Goal: Information Seeking & Learning: Learn about a topic

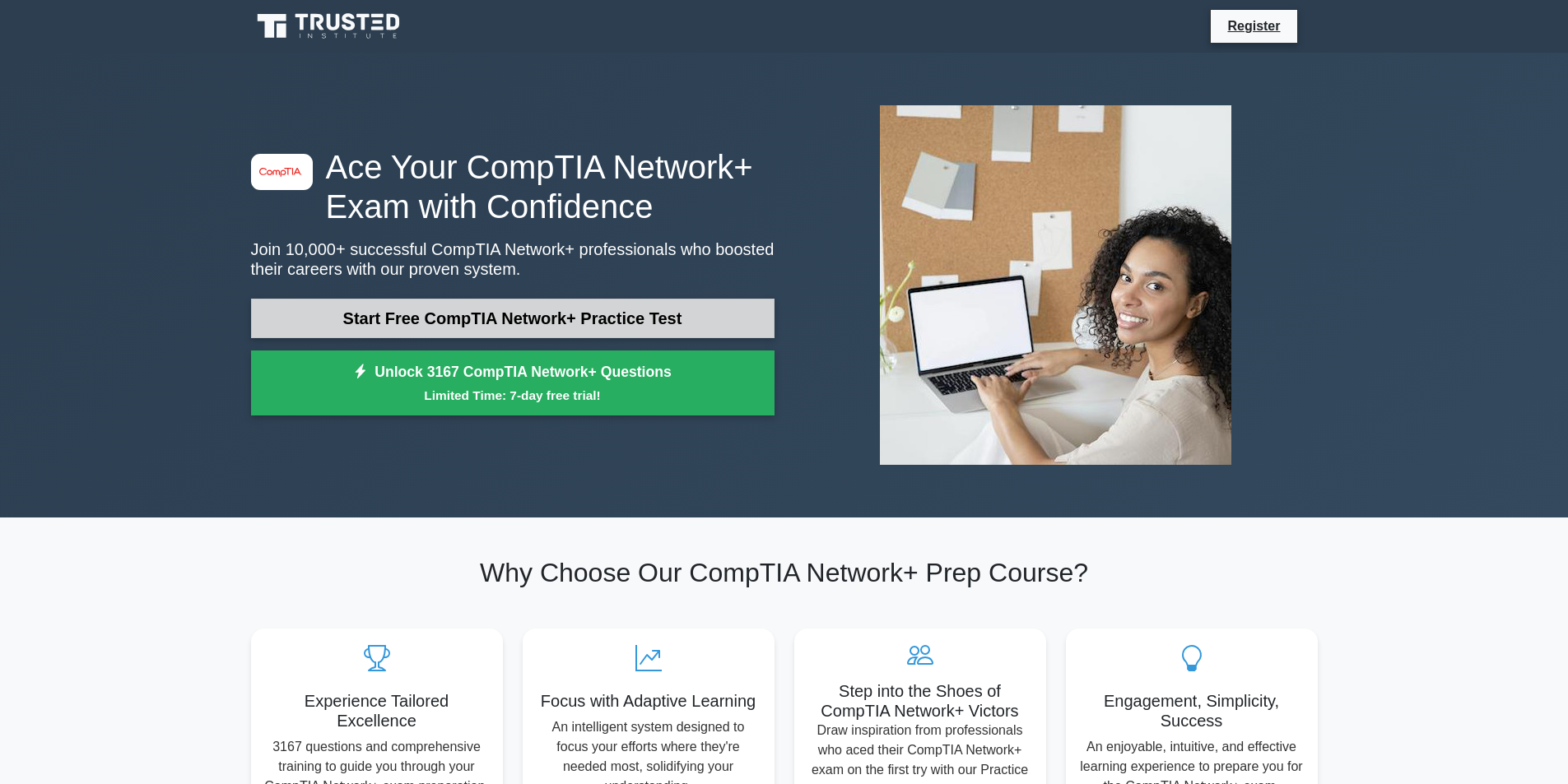
click at [460, 308] on link "Start Free CompTIA Network+ Practice Test" at bounding box center [513, 318] width 524 height 39
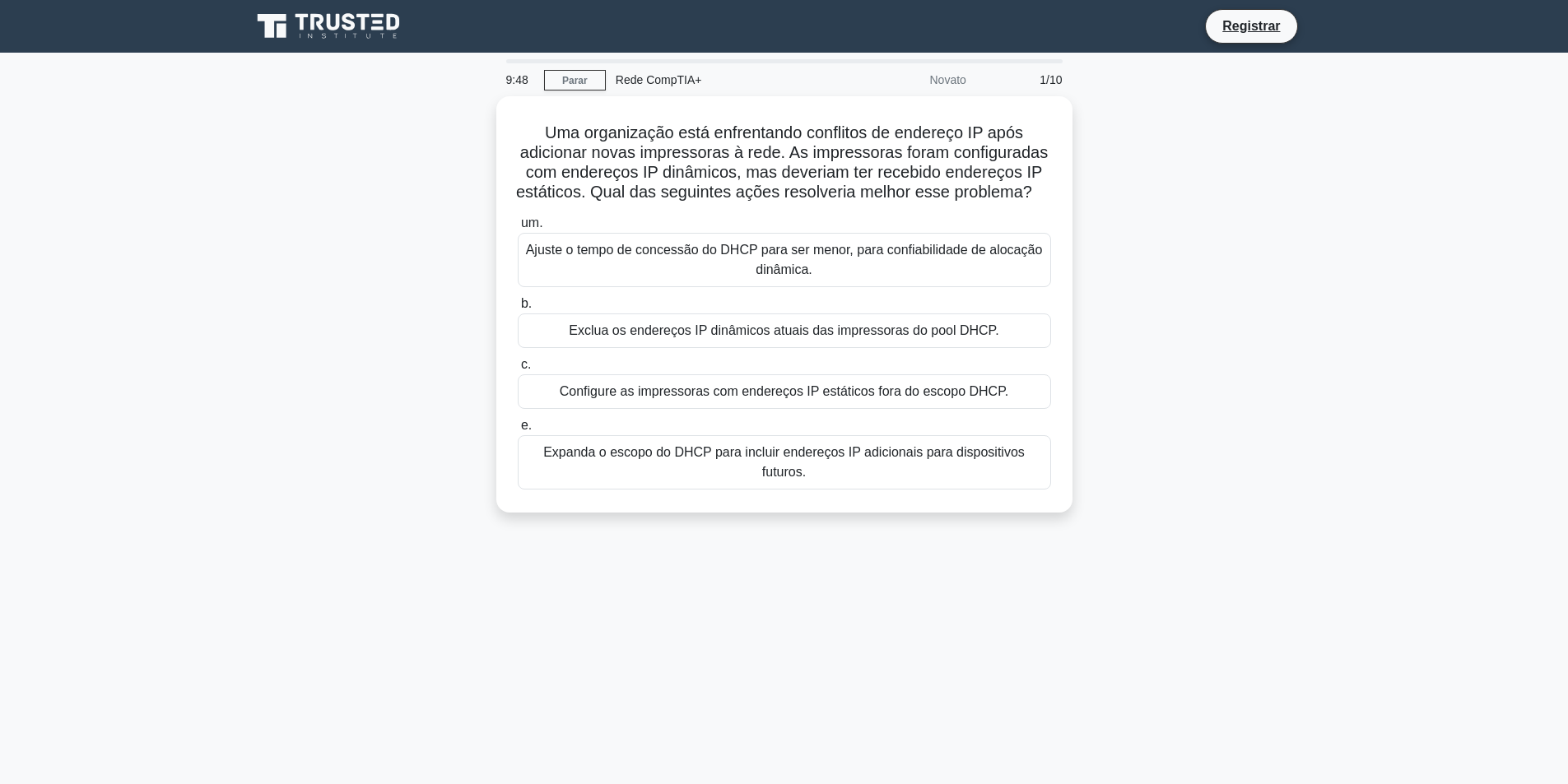
click at [1329, 227] on main "9:48 Parar Rede CompTIA+ Novato 1/10 Uma organização está enfrentando conflitos…" at bounding box center [784, 471] width 1568 height 836
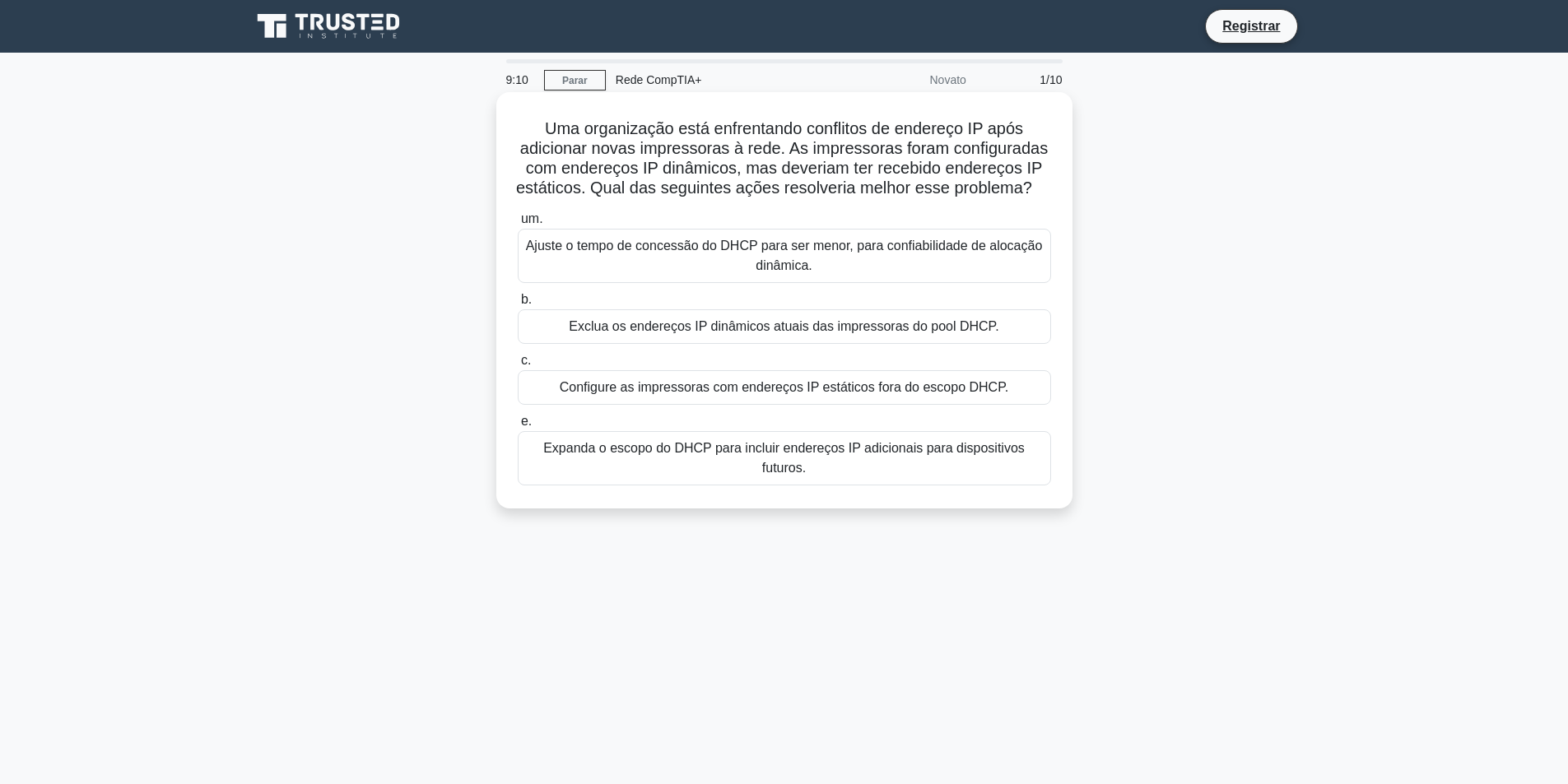
click at [801, 473] on font "Expanda o escopo do DHCP para incluir endereços IP adicionais para dispositivos…" at bounding box center [784, 458] width 482 height 34
click at [518, 427] on input "e. Expanda o escopo do DHCP para incluir endereços IP adicionais para dispositi…" at bounding box center [518, 422] width 0 height 11
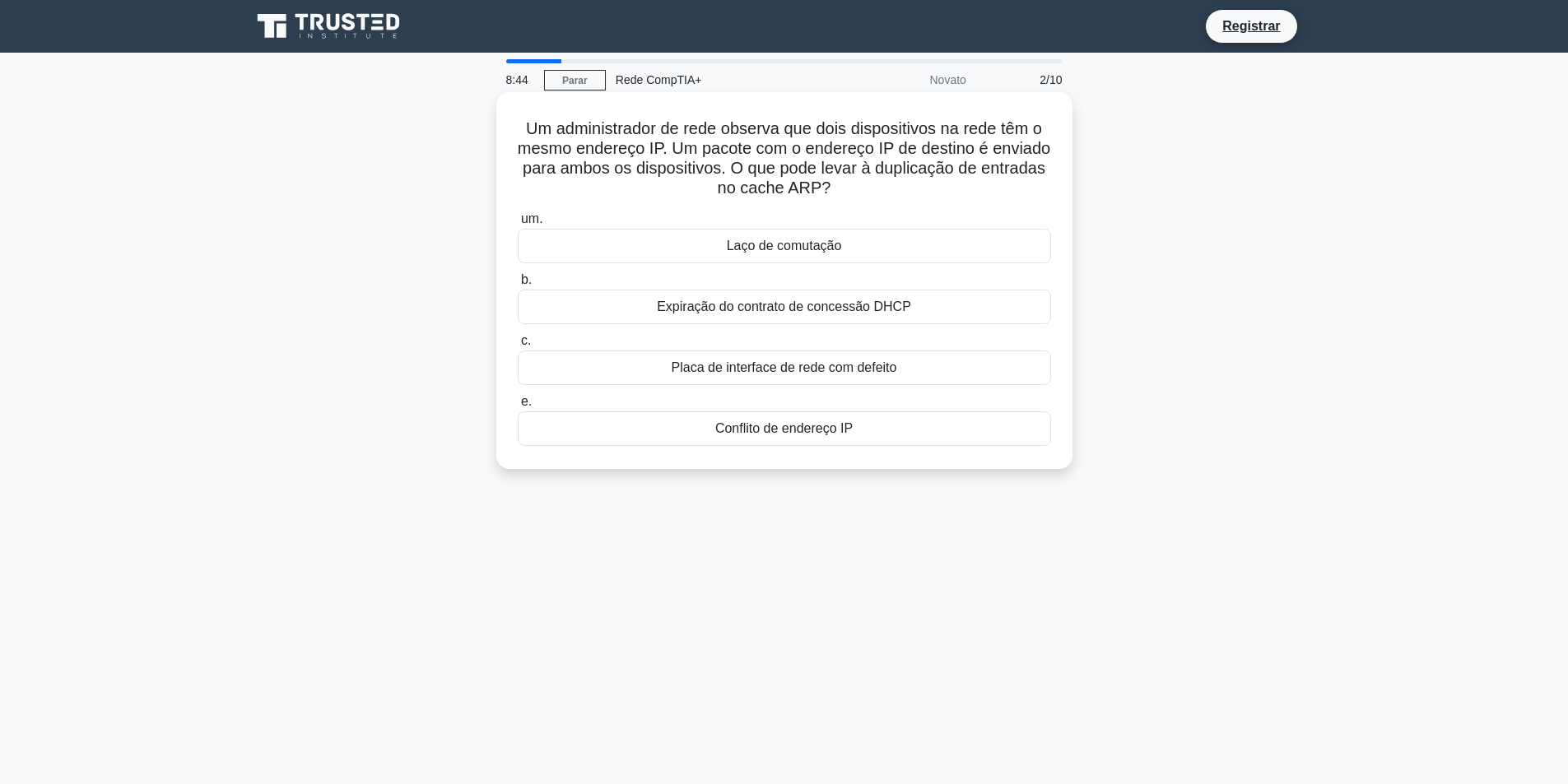
click at [802, 434] on font "Conflito de endereço IP" at bounding box center [784, 428] width 137 height 14
click at [518, 407] on input "e. Conflito de endereço IP" at bounding box center [518, 402] width 0 height 11
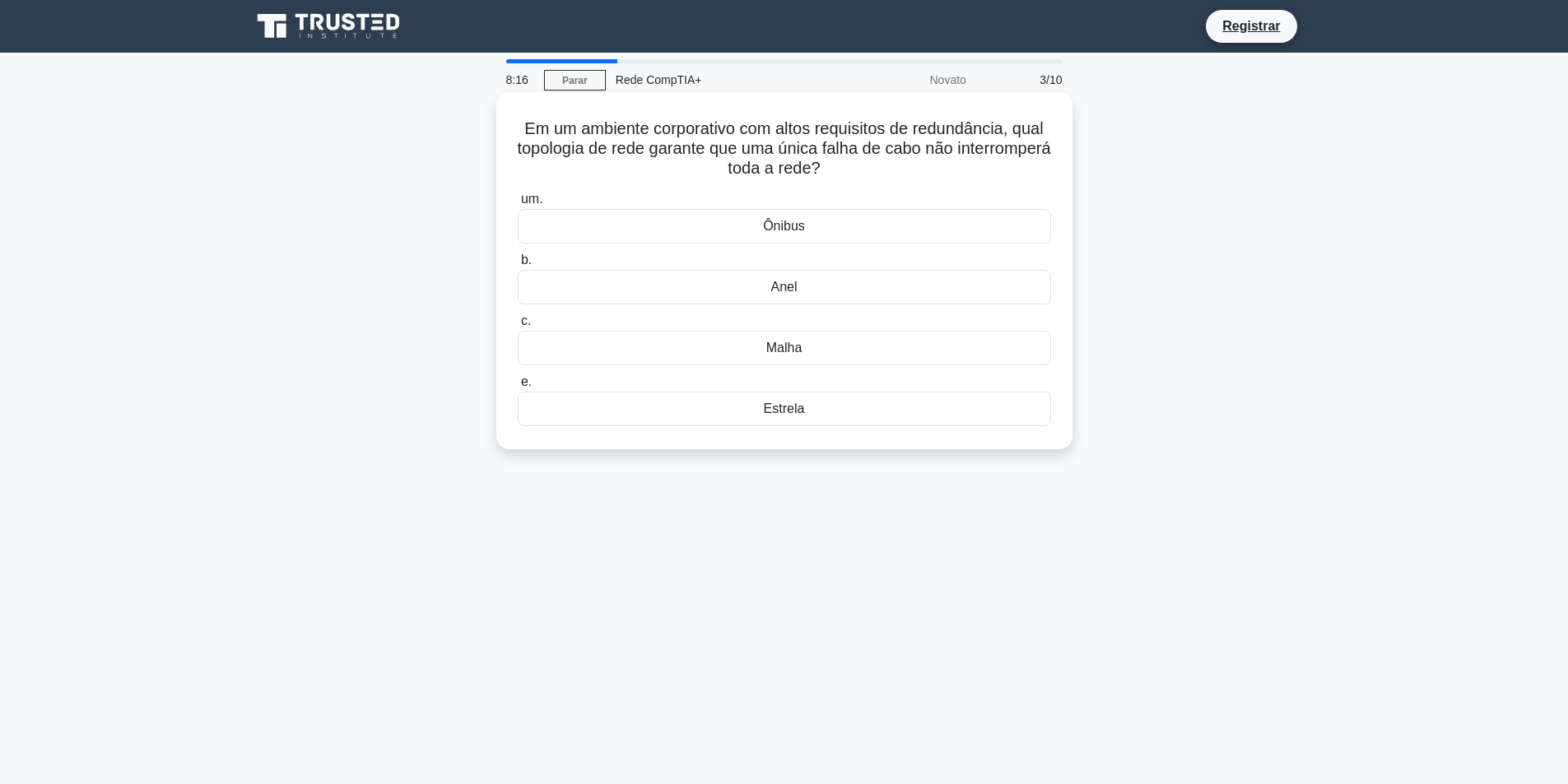
click at [779, 282] on font "Anel" at bounding box center [783, 286] width 26 height 14
click at [518, 266] on input "b. Anel" at bounding box center [518, 260] width 0 height 11
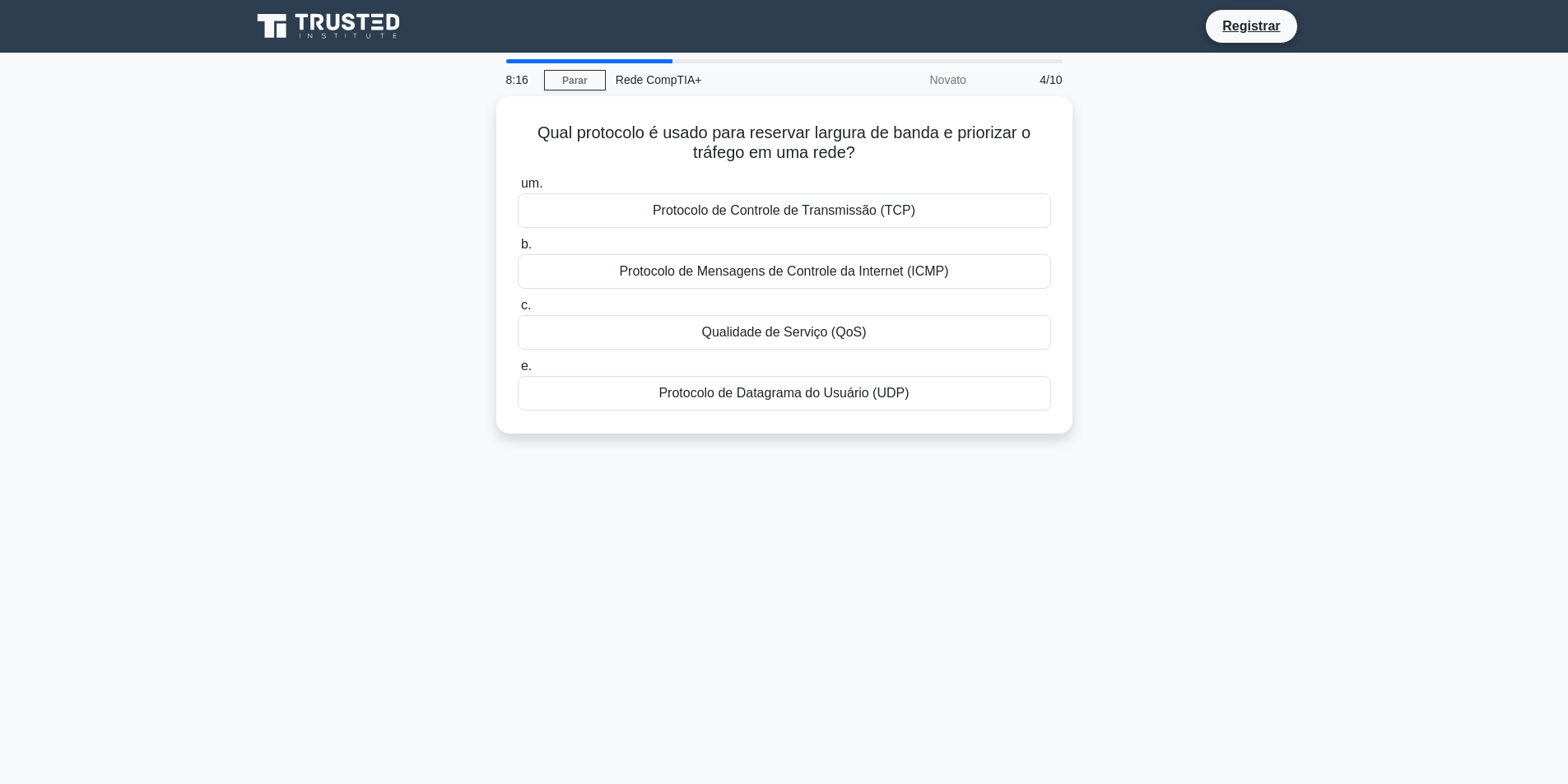
click at [1278, 298] on div "Qual protocolo é usado para reservar largura de banda e priorizar o tráfego em …" at bounding box center [784, 275] width 1086 height 357
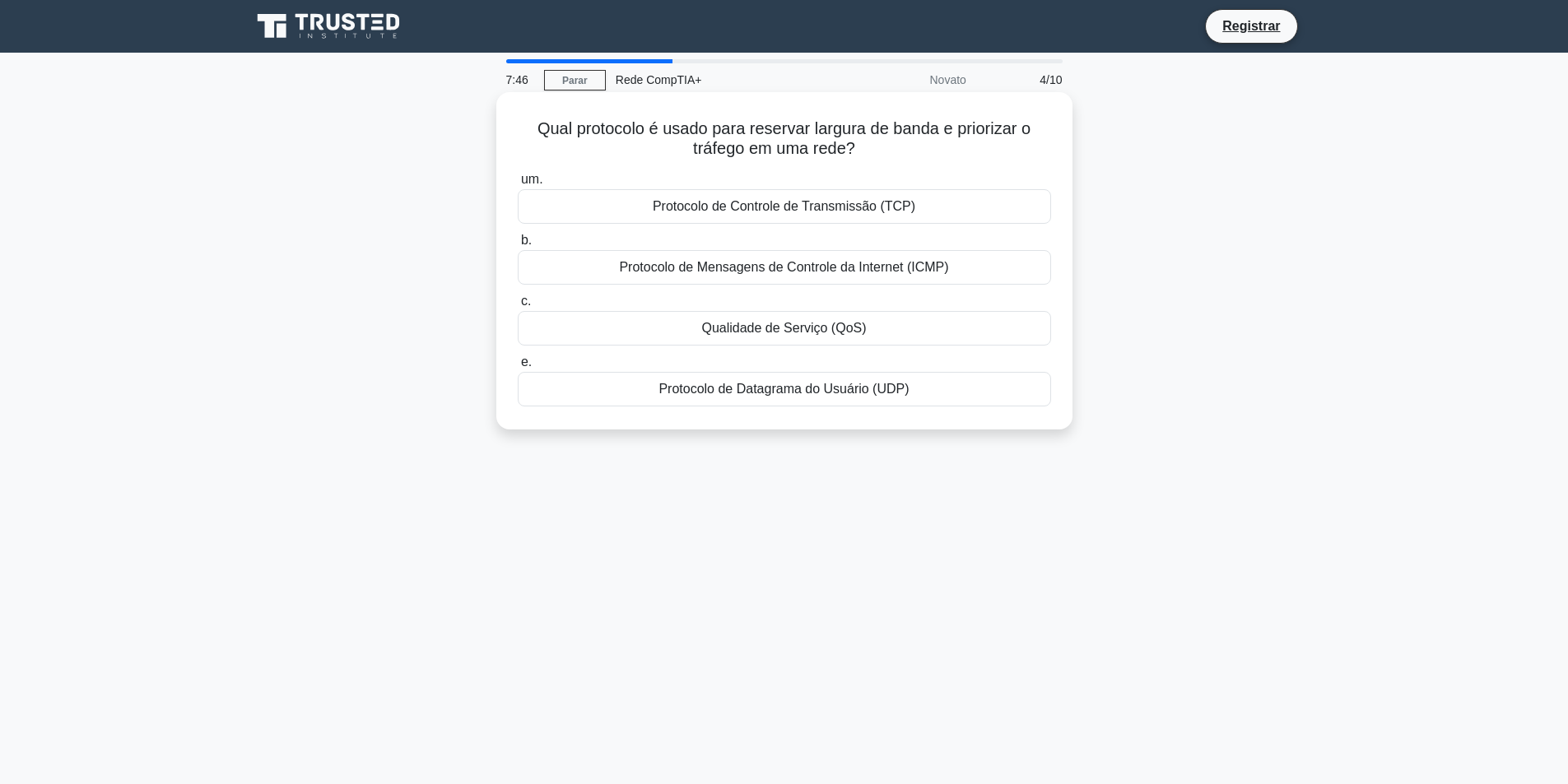
click at [879, 327] on div "Qualidade de Serviço (QoS)" at bounding box center [785, 329] width 534 height 35
click at [518, 307] on input "c. Qualidade de Serviço (QoS)" at bounding box center [518, 301] width 0 height 11
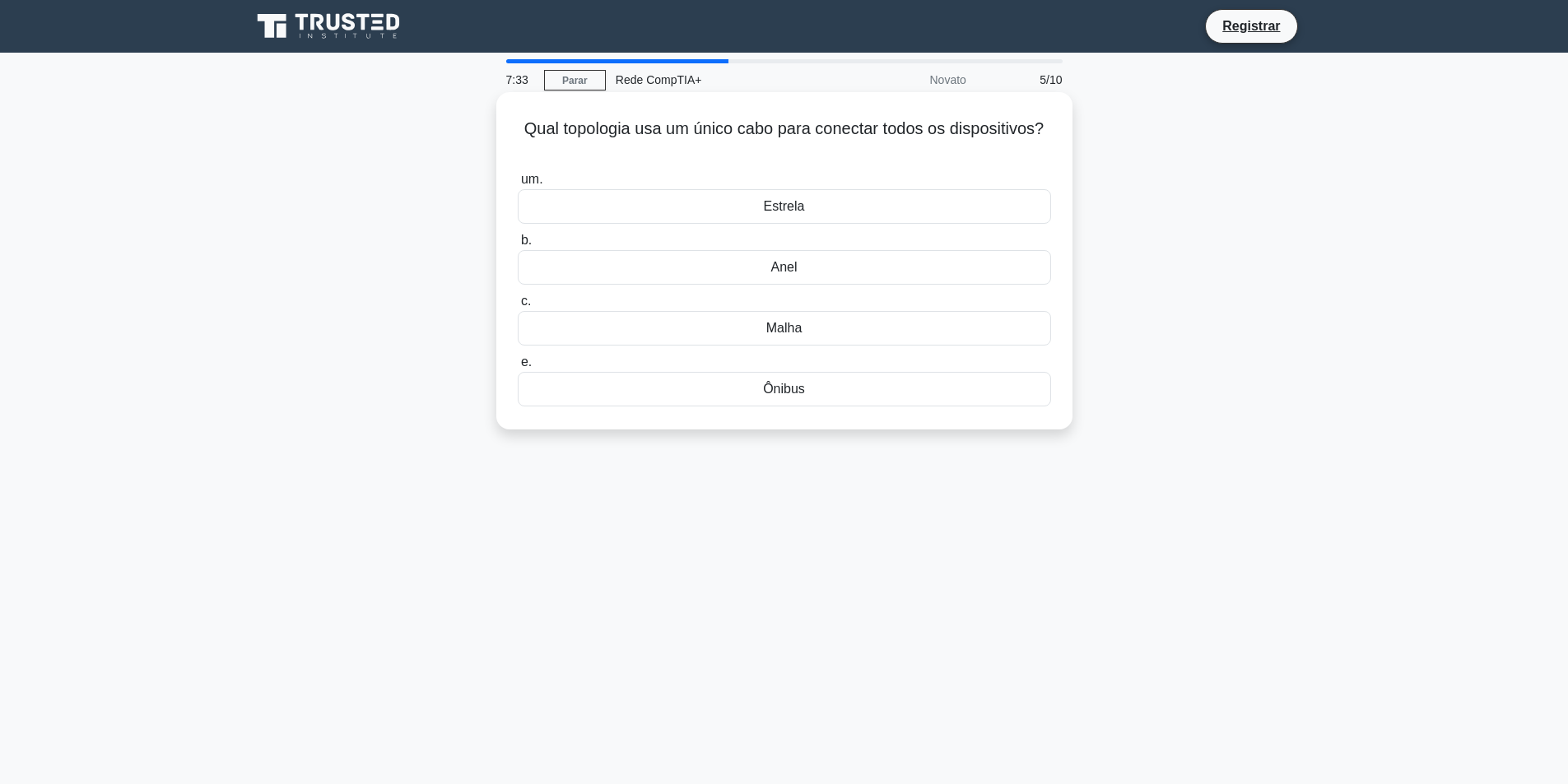
click at [794, 396] on font "Ônibus" at bounding box center [784, 388] width 42 height 14
click at [518, 368] on input "e. Ônibus" at bounding box center [518, 362] width 0 height 11
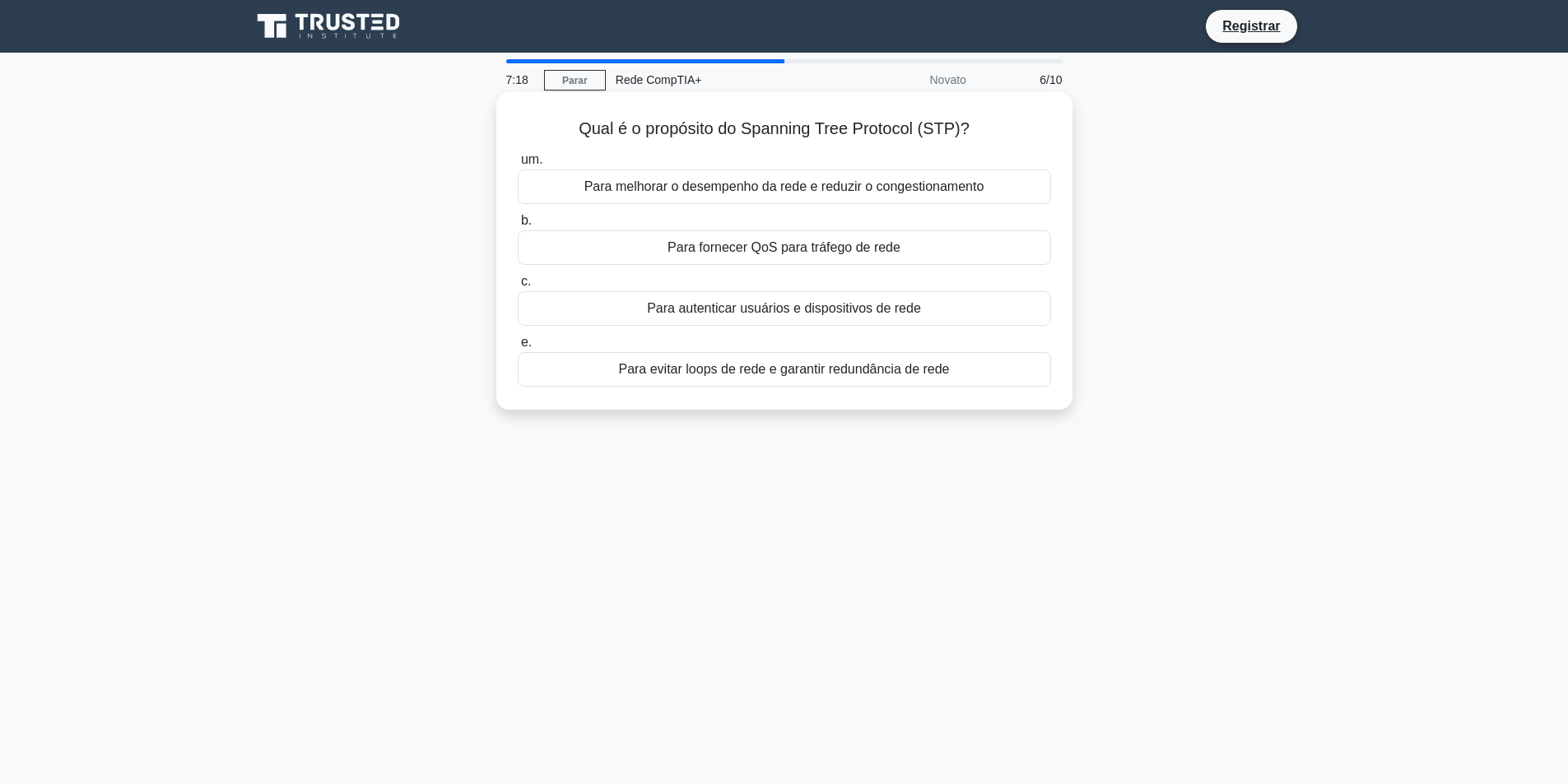
click at [924, 187] on font "Para melhorar o desempenho da rede e reduzir o congestionamento" at bounding box center [784, 186] width 400 height 14
click at [518, 166] on input "um. Para melhorar o desempenho da rede e reduzir o congestionamento" at bounding box center [518, 160] width 0 height 11
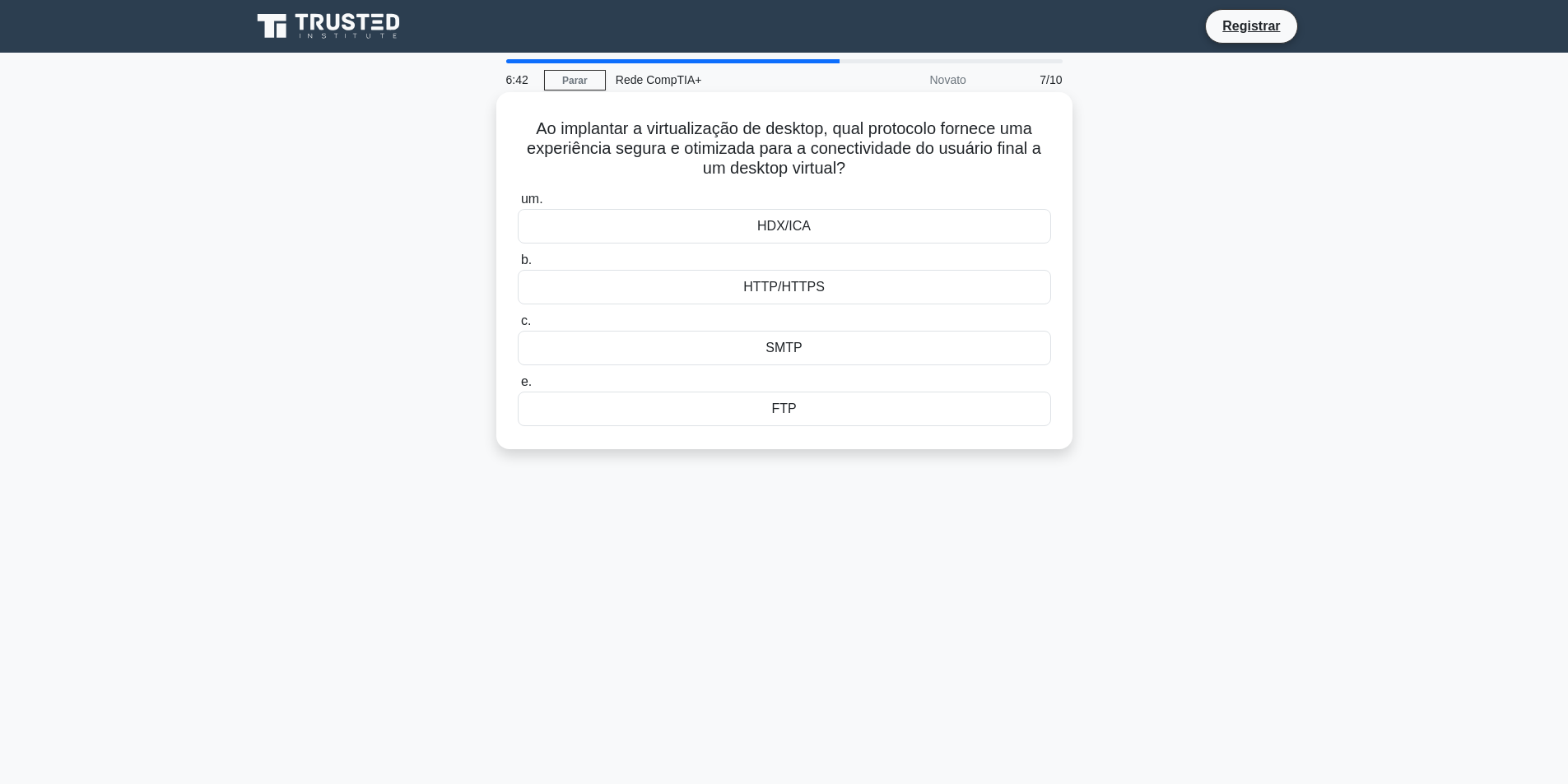
click at [827, 353] on div "SMTP" at bounding box center [785, 348] width 534 height 35
click at [518, 327] on input "c. SMTP" at bounding box center [518, 321] width 0 height 11
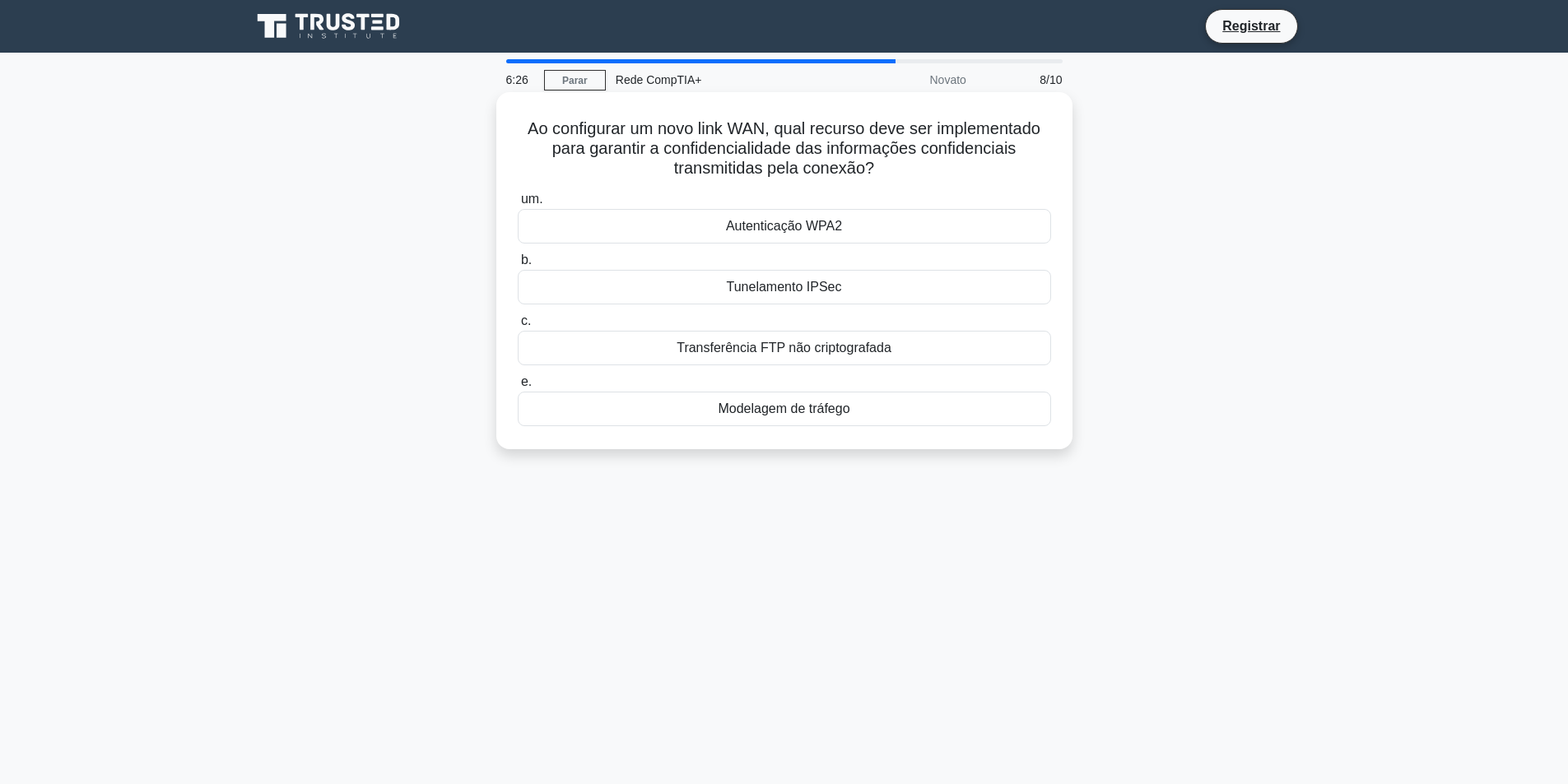
click at [877, 351] on font "Transferência FTP não criptografada" at bounding box center [784, 347] width 215 height 14
click at [518, 327] on input "c. Transferência FTP não criptografada" at bounding box center [518, 321] width 0 height 11
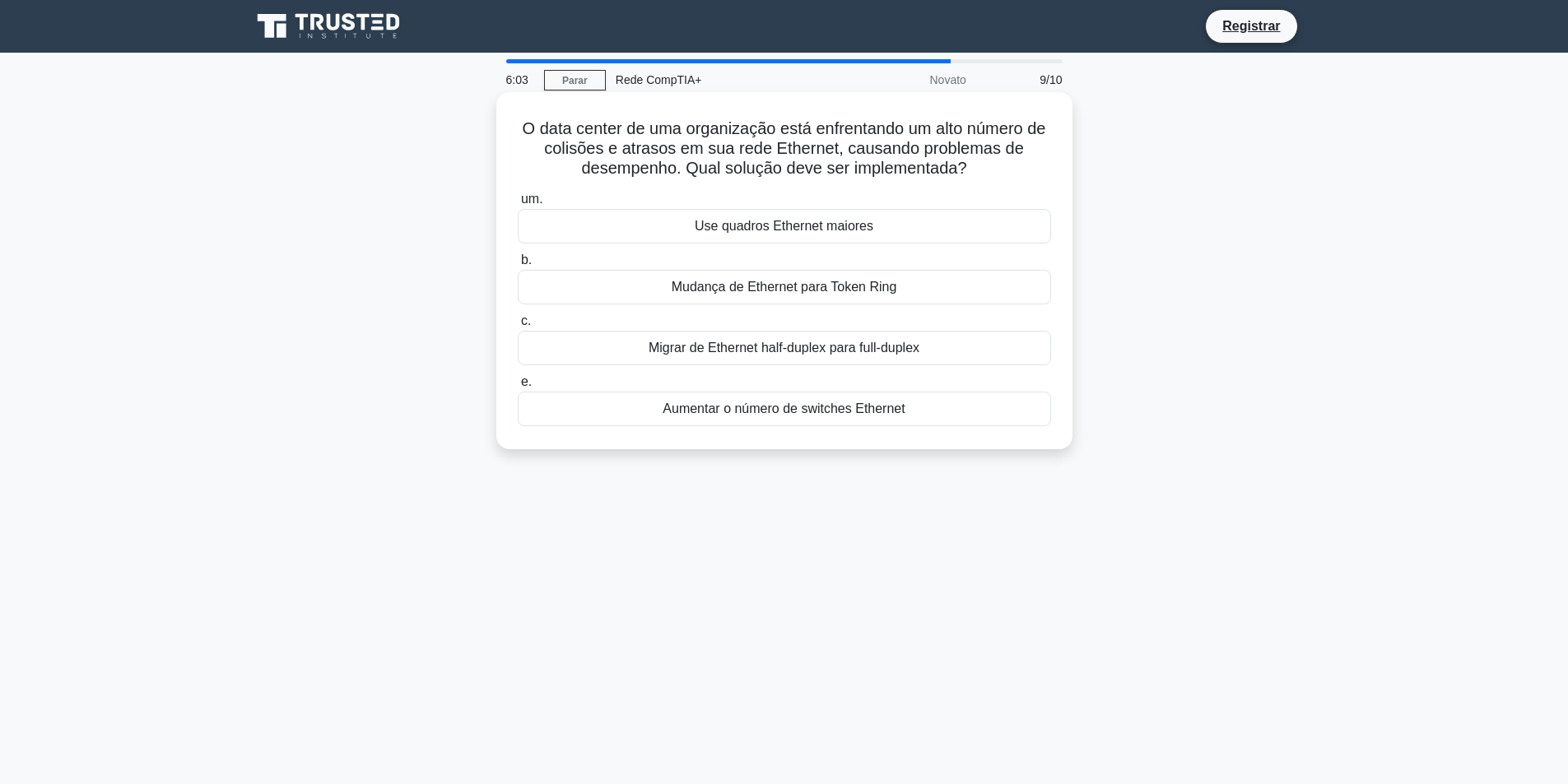
click at [847, 351] on font "Migrar de Ethernet half-duplex para full-duplex" at bounding box center [783, 347] width 270 height 14
click at [518, 327] on input "c. Migrar de Ethernet half-duplex para full-duplex" at bounding box center [518, 321] width 0 height 11
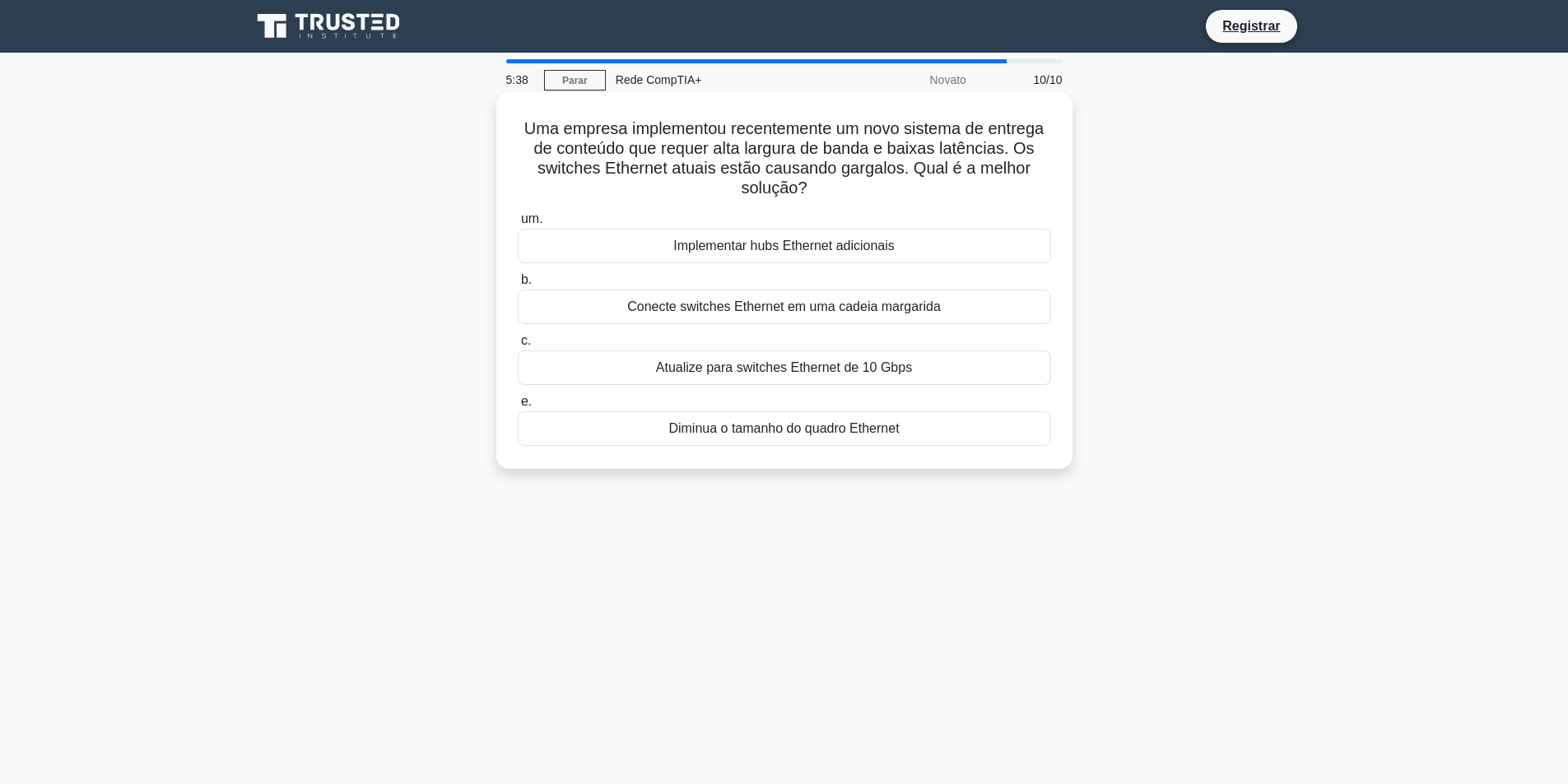
click at [871, 367] on font "Atualize para switches Ethernet de 10 Gbps" at bounding box center [783, 367] width 256 height 14
click at [518, 347] on input "c. Atualize para switches Ethernet de 10 Gbps" at bounding box center [518, 341] width 0 height 11
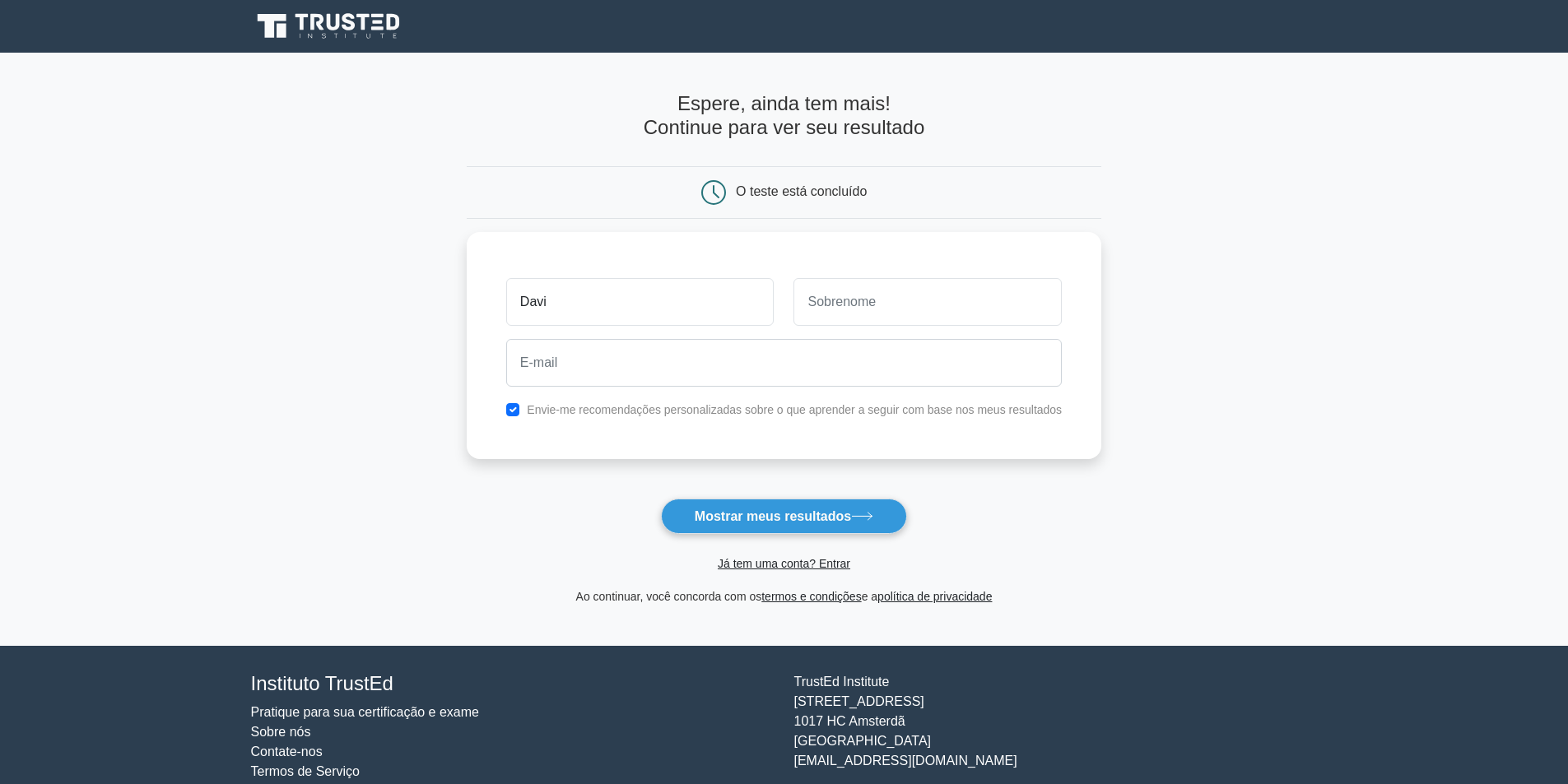
type input "Davi"
type input "Gomes"
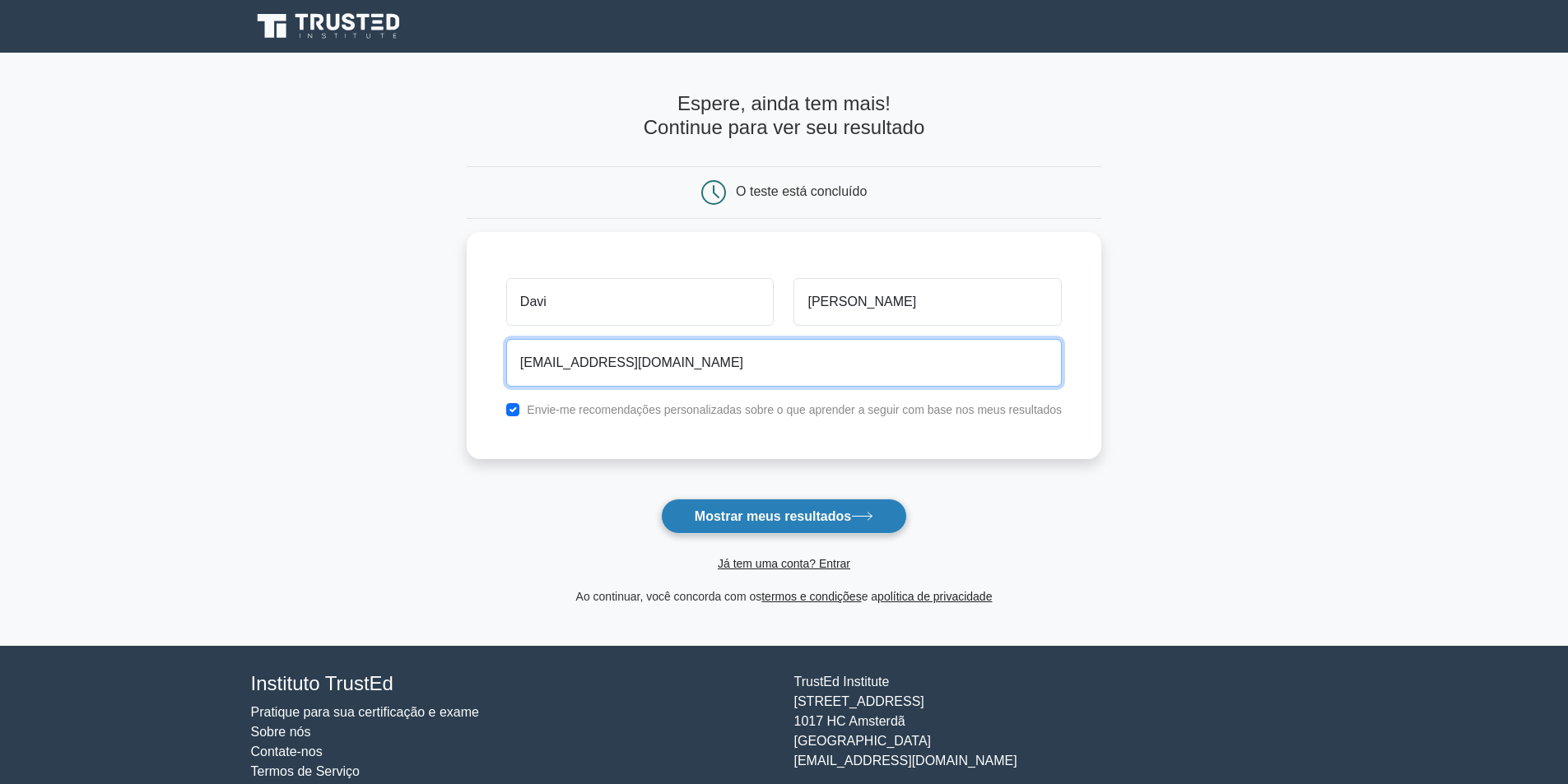
type input "herminiodavi6@gmail.com"
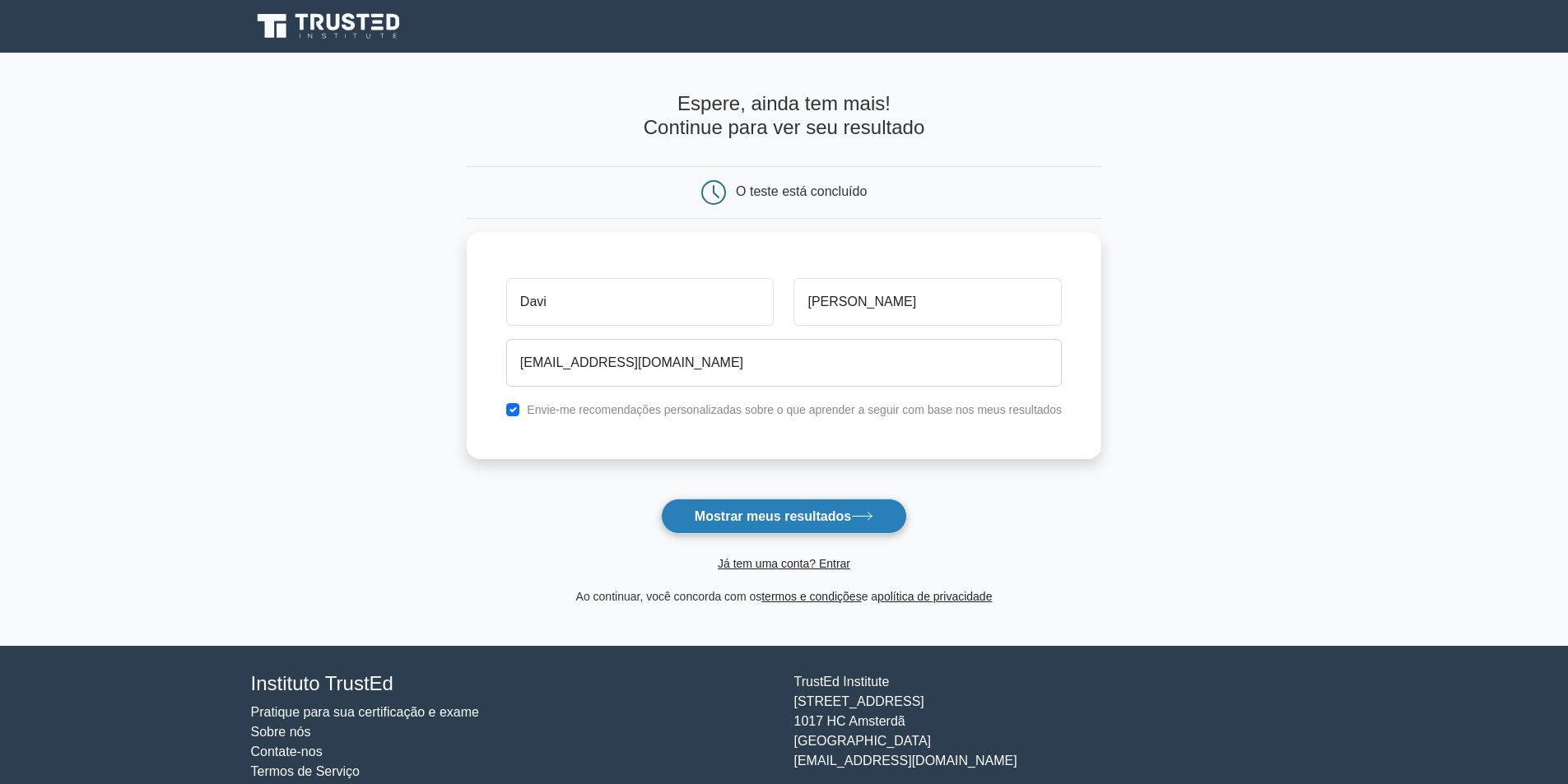
click at [732, 514] on font "Mostrar meus resultados" at bounding box center [773, 516] width 157 height 14
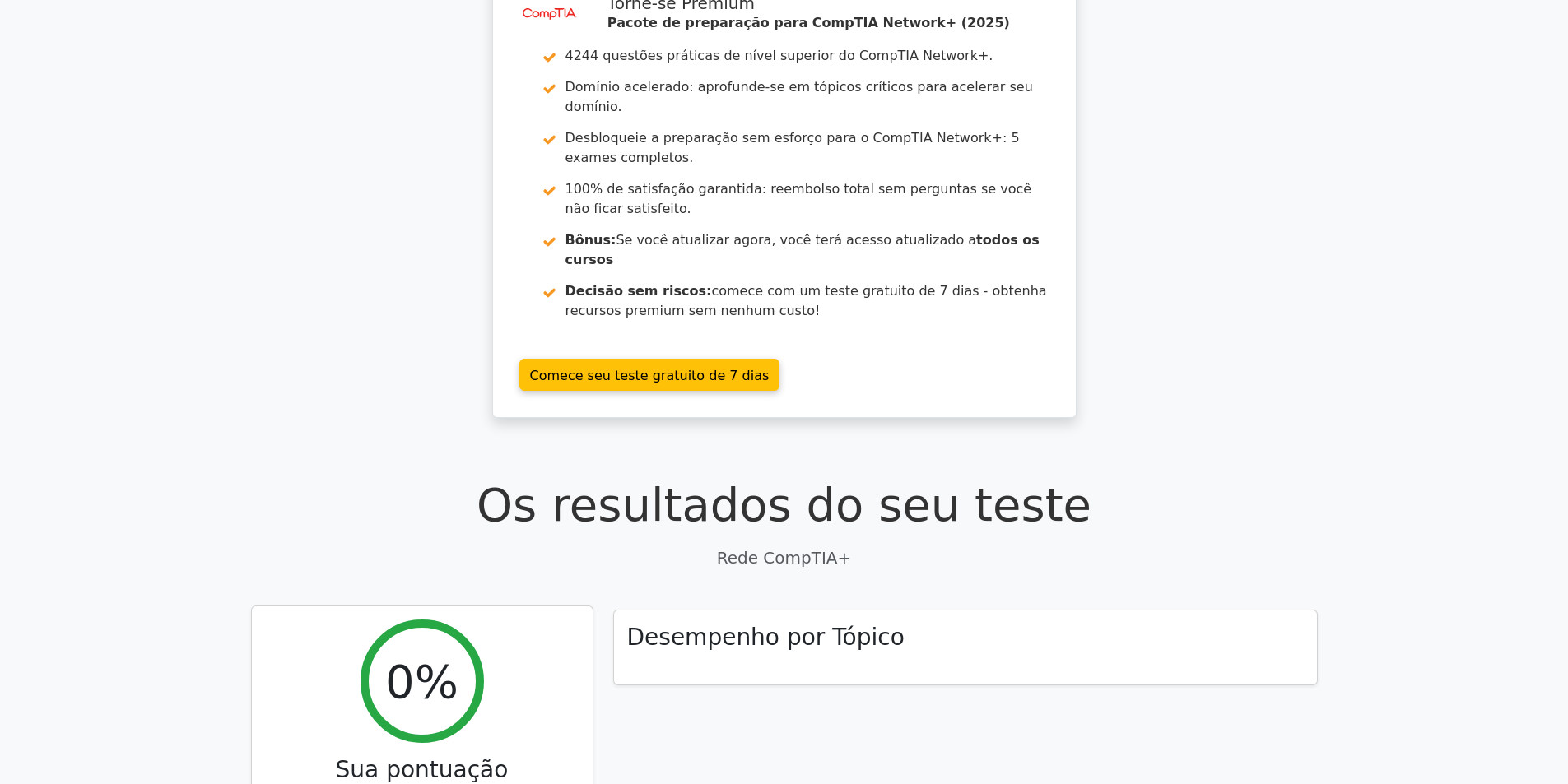
scroll to position [165, 0]
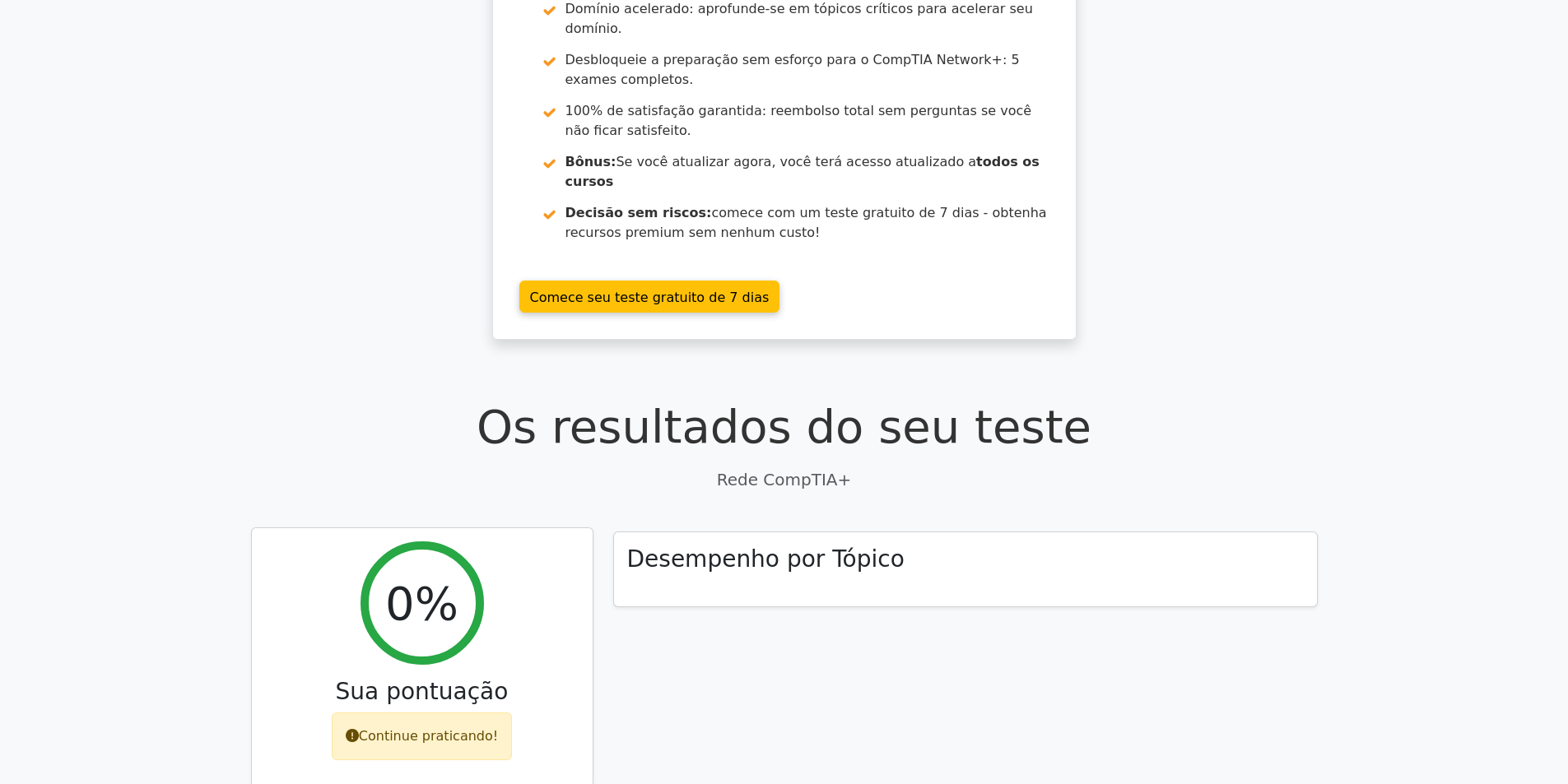
drag, startPoint x: 420, startPoint y: 687, endPoint x: 426, endPoint y: 662, distance: 25.7
click at [421, 713] on div "Continue praticando!" at bounding box center [422, 737] width 180 height 47
drag, startPoint x: 432, startPoint y: 575, endPoint x: 562, endPoint y: 524, distance: 139.6
click at [433, 577] on font "0%" at bounding box center [422, 604] width 73 height 54
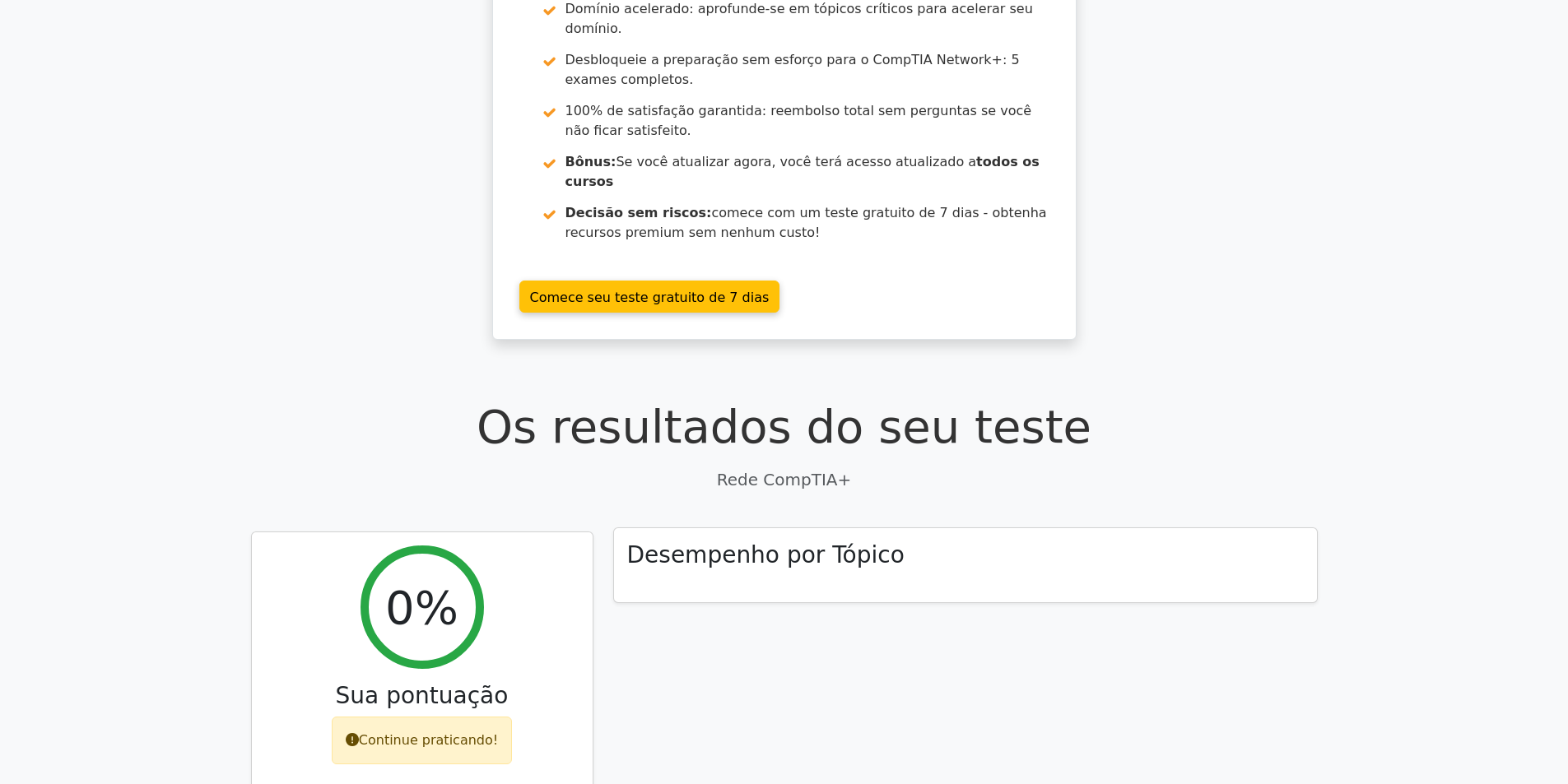
click at [703, 542] on font "Desempenho por Tópico" at bounding box center [766, 555] width 278 height 27
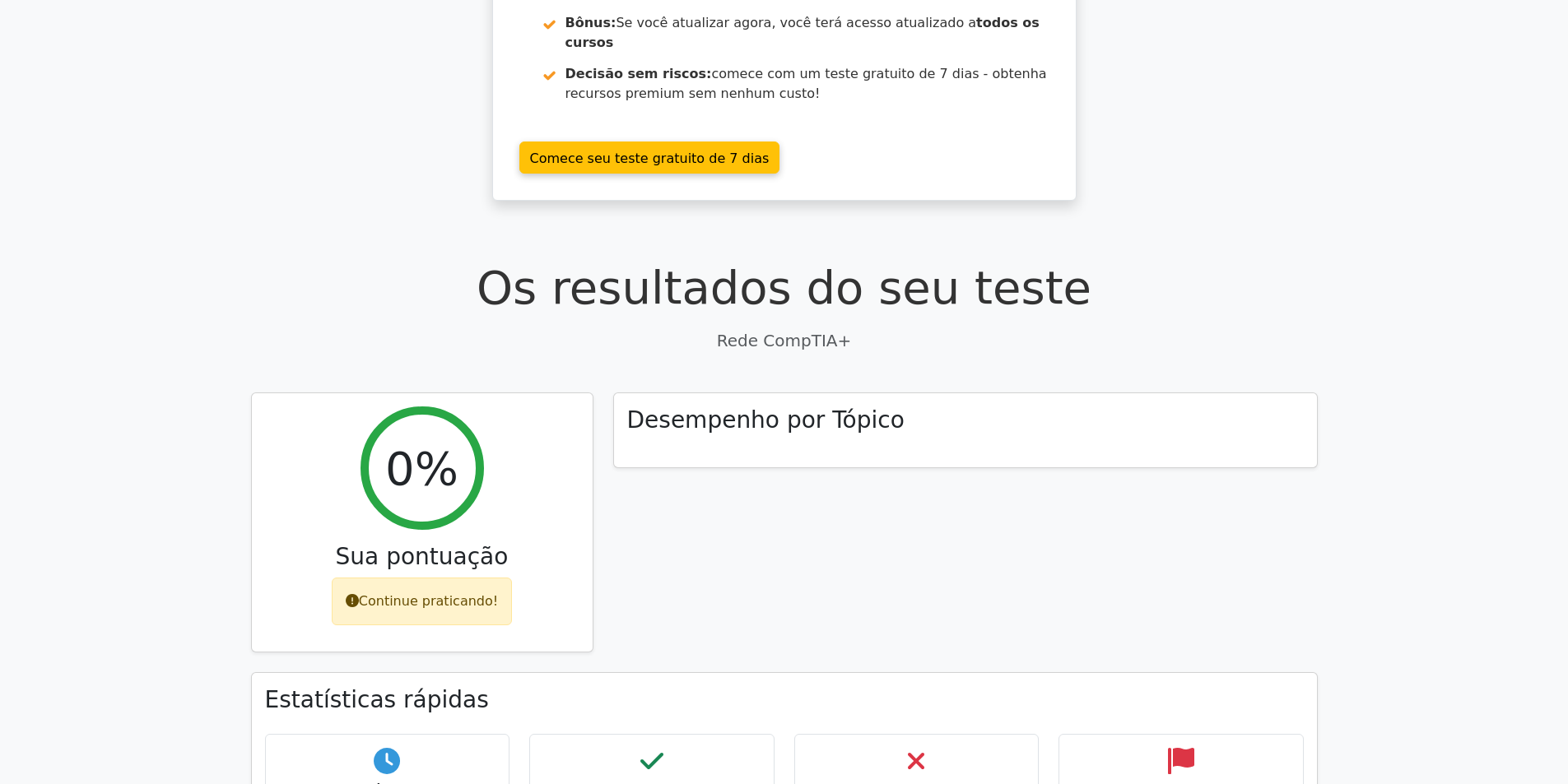
scroll to position [576, 0]
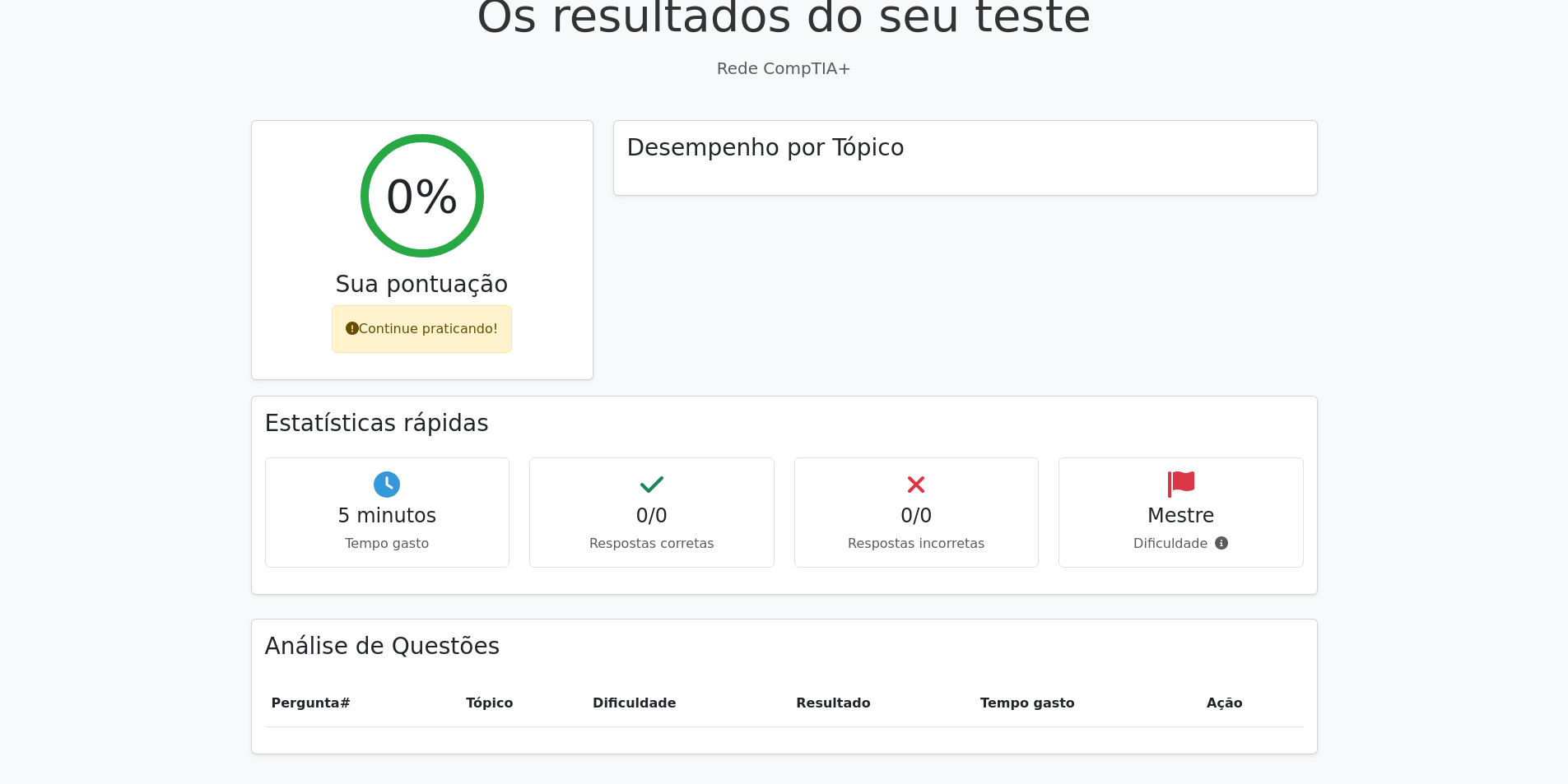
click at [1192, 504] on font "Mestre" at bounding box center [1181, 515] width 67 height 23
click at [429, 458] on div "5 minutos Tempo gasto" at bounding box center [387, 514] width 245 height 111
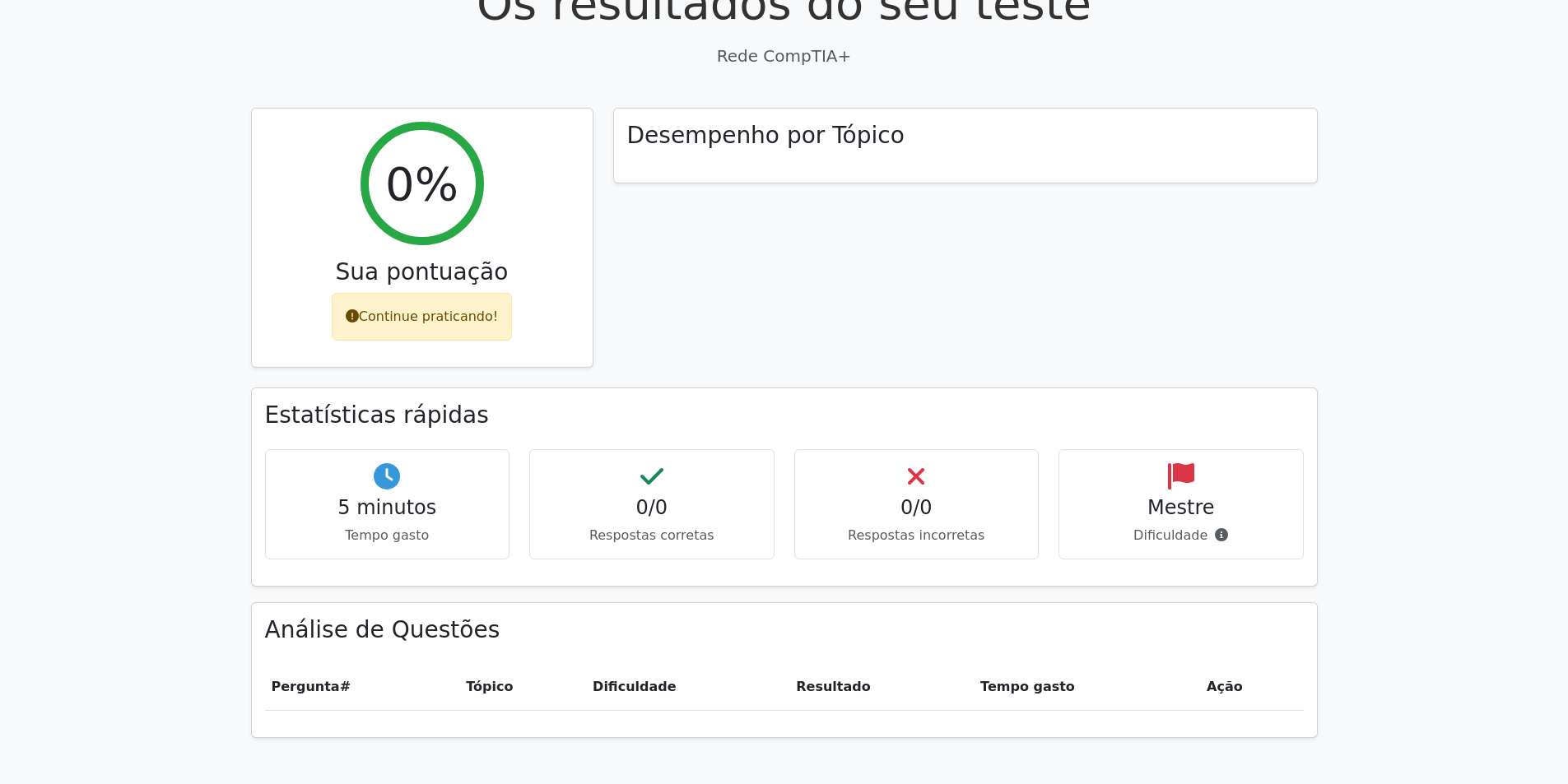
scroll to position [741, 0]
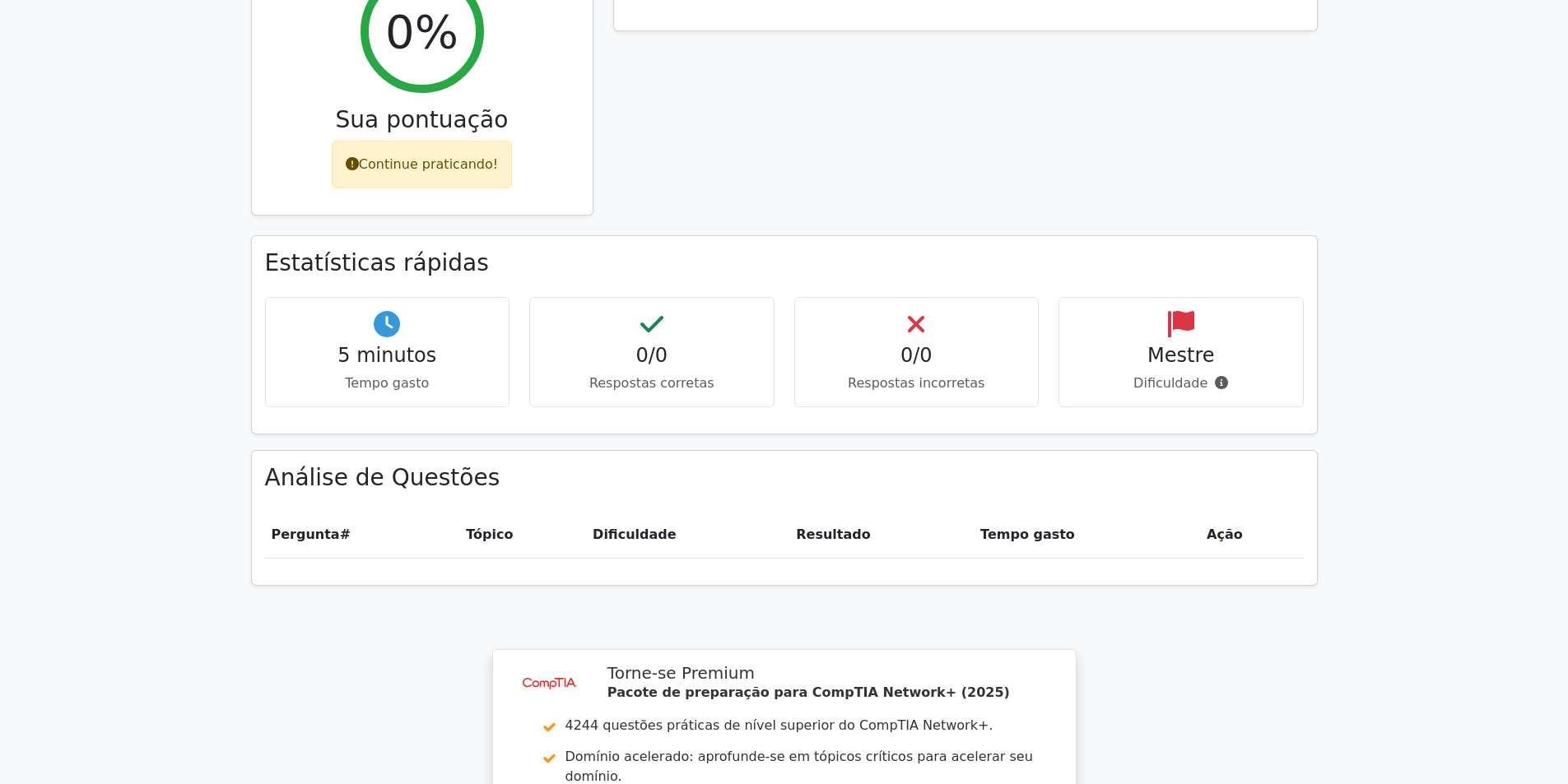
drag, startPoint x: 480, startPoint y: 509, endPoint x: 529, endPoint y: 398, distance: 121.3
click at [480, 516] on th "Tópico" at bounding box center [522, 540] width 127 height 47
